Goal: Find specific page/section: Locate a particular part of the current website

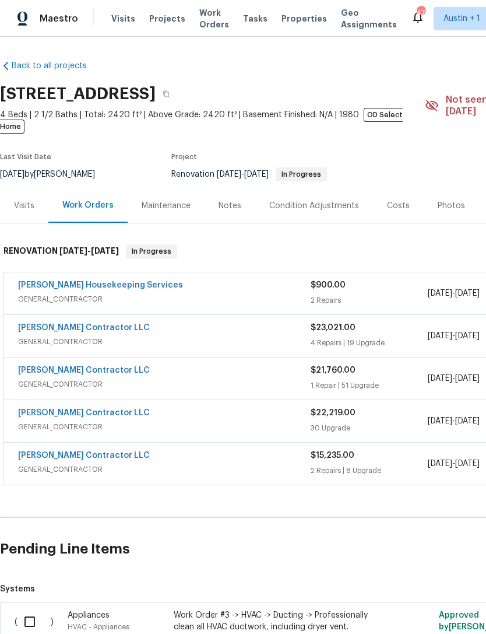
click at [286, 19] on span "Properties" at bounding box center [304, 19] width 45 height 12
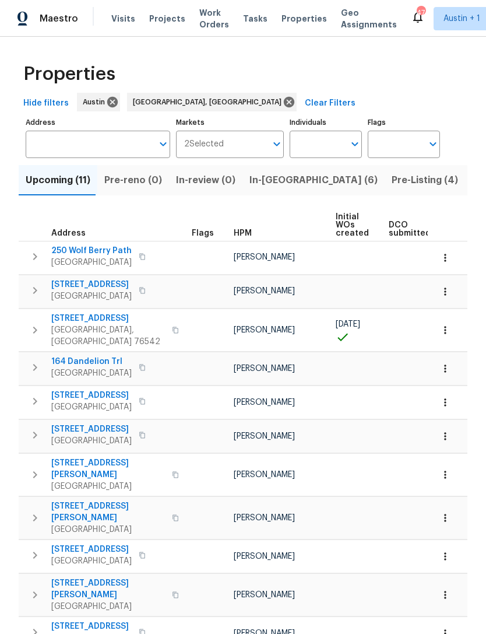
click at [272, 188] on span "In-[GEOGRAPHIC_DATA] (6)" at bounding box center [314, 180] width 128 height 16
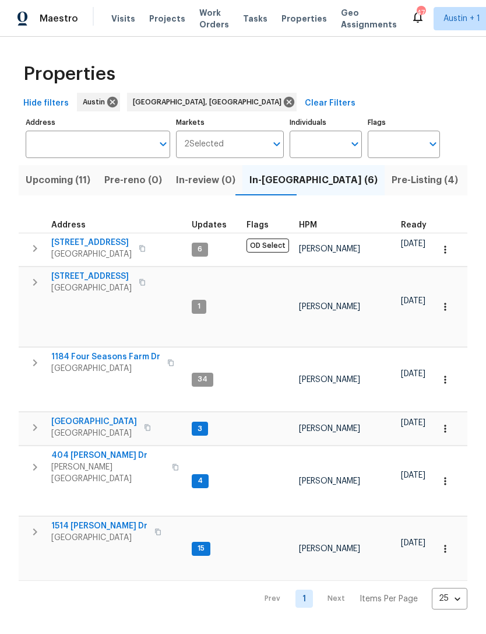
click at [66, 274] on span "[STREET_ADDRESS]" at bounding box center [91, 277] width 80 height 12
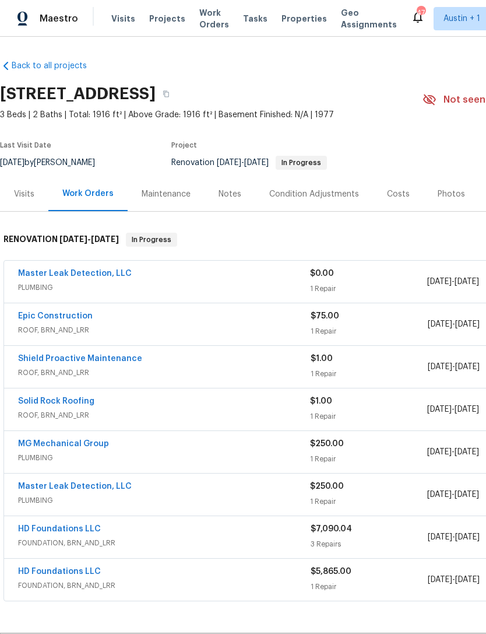
click at [18, 196] on div "Visits" at bounding box center [24, 194] width 20 height 12
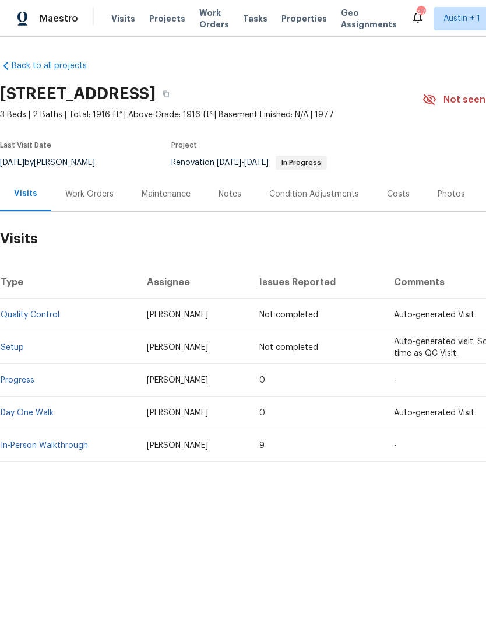
click at [229, 186] on div "Notes" at bounding box center [230, 194] width 51 height 34
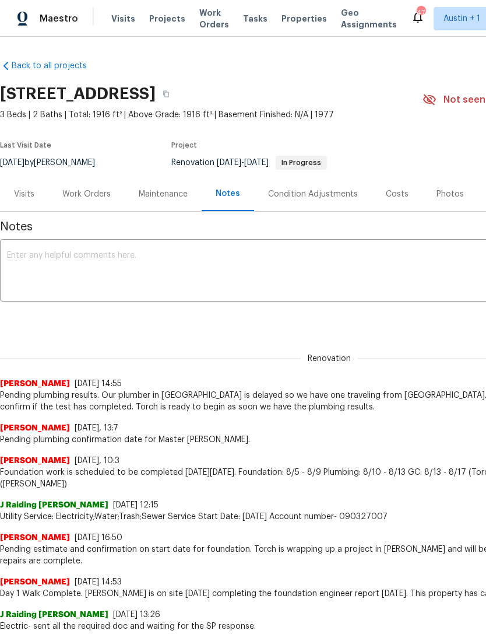
click at [167, 189] on div "Maintenance" at bounding box center [163, 194] width 49 height 12
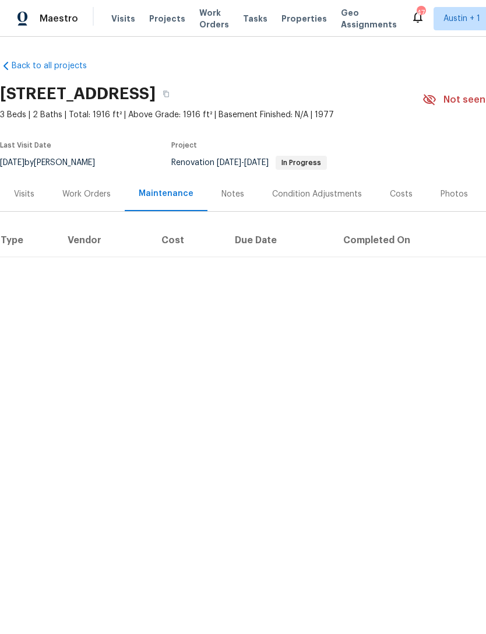
click at [82, 195] on div "Work Orders" at bounding box center [86, 194] width 48 height 12
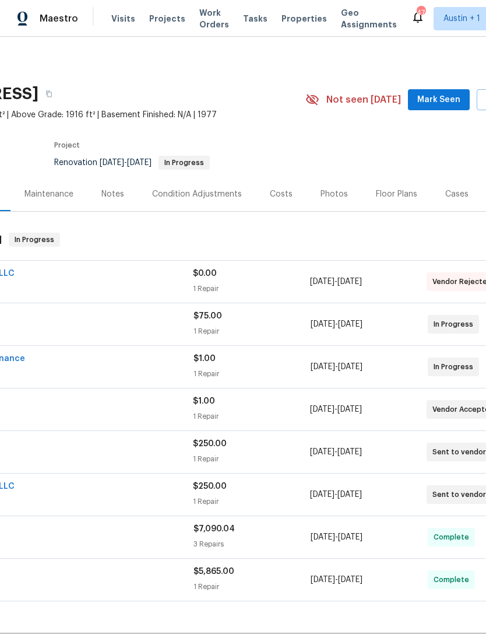
scroll to position [1, 118]
click at [445, 96] on span "Mark Seen" at bounding box center [438, 99] width 43 height 15
click at [440, 101] on span "Seen [DATE]" at bounding box center [441, 99] width 56 height 12
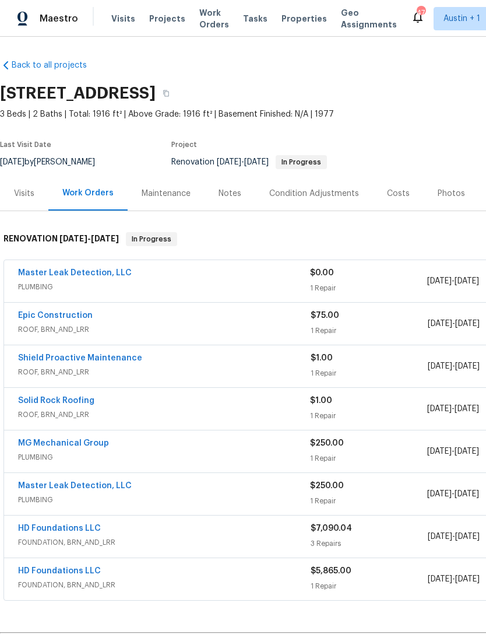
scroll to position [1, 0]
click at [170, 94] on icon "button" at bounding box center [166, 93] width 7 height 7
click at [293, 10] on div "Visits Projects Work Orders Tasks Properties Geo Assignments" at bounding box center [261, 18] width 300 height 23
click at [287, 19] on span "Properties" at bounding box center [304, 19] width 45 height 12
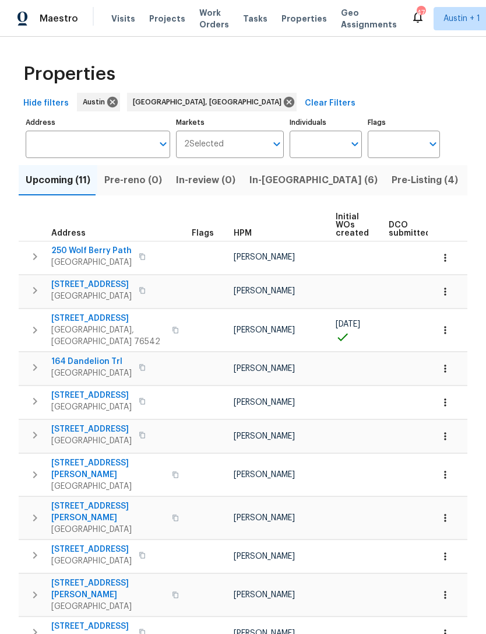
click at [272, 178] on span "In-[GEOGRAPHIC_DATA] (6)" at bounding box center [314, 180] width 128 height 16
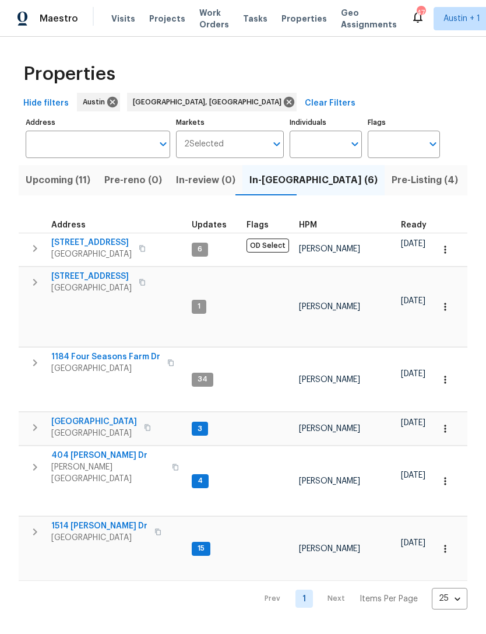
click at [36, 284] on icon "button" at bounding box center [35, 282] width 4 height 7
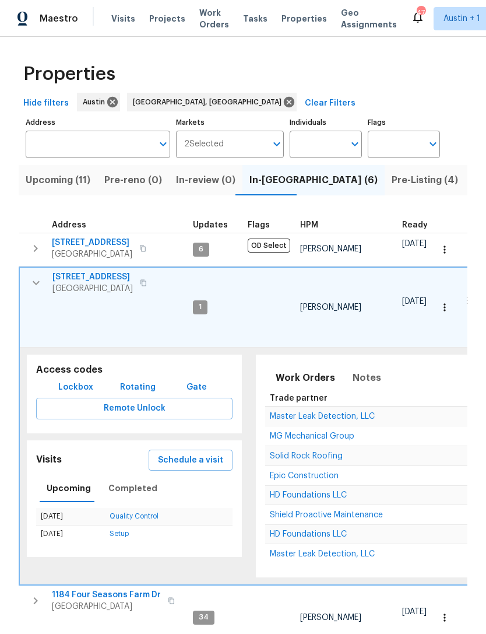
click at [79, 380] on span "Lockbox" at bounding box center [75, 387] width 35 height 15
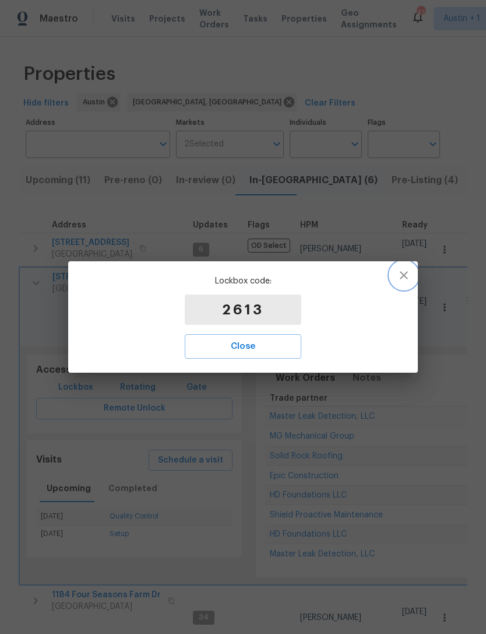
click at [400, 279] on icon "button" at bounding box center [404, 275] width 14 height 14
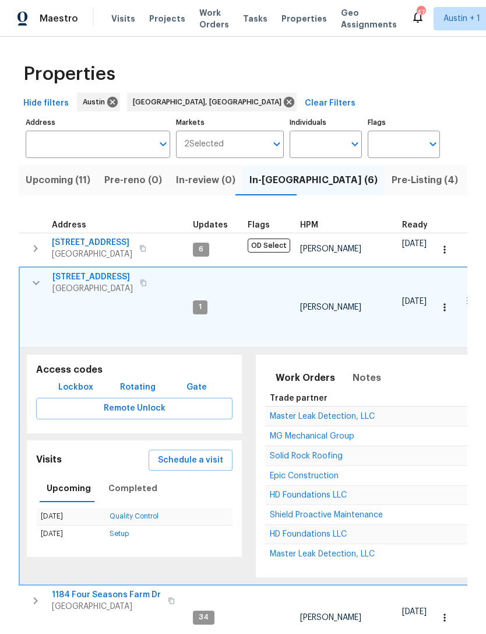
click at [78, 380] on span "Lockbox" at bounding box center [75, 387] width 35 height 15
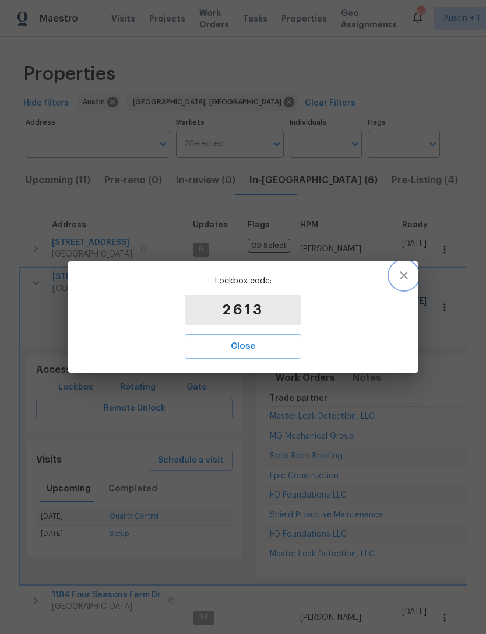
click at [407, 274] on icon "button" at bounding box center [404, 275] width 14 height 14
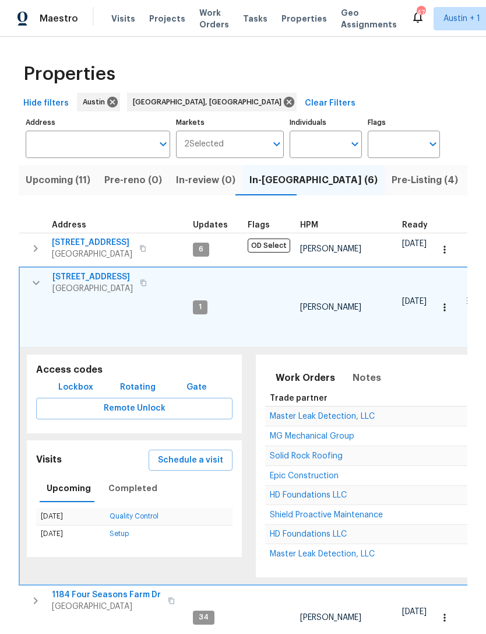
click at [36, 283] on icon "button" at bounding box center [36, 283] width 14 height 14
